Goal: Task Accomplishment & Management: Use online tool/utility

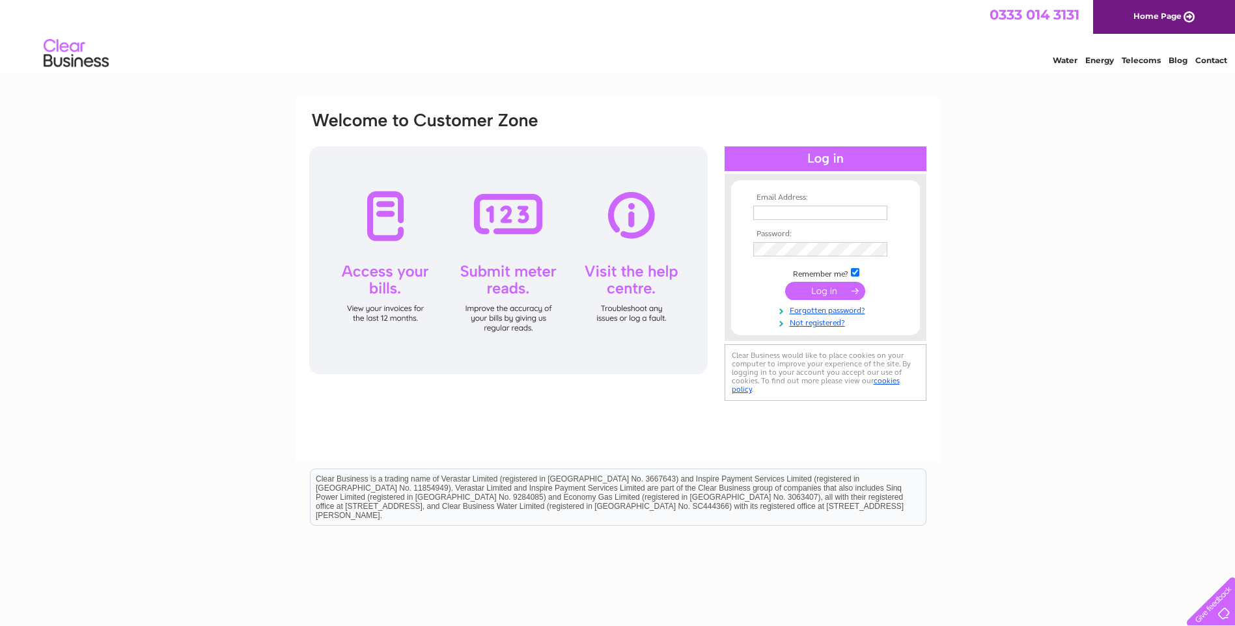
type input "[EMAIL_ADDRESS][DOMAIN_NAME]"
click at [804, 294] on input "submit" at bounding box center [825, 291] width 80 height 18
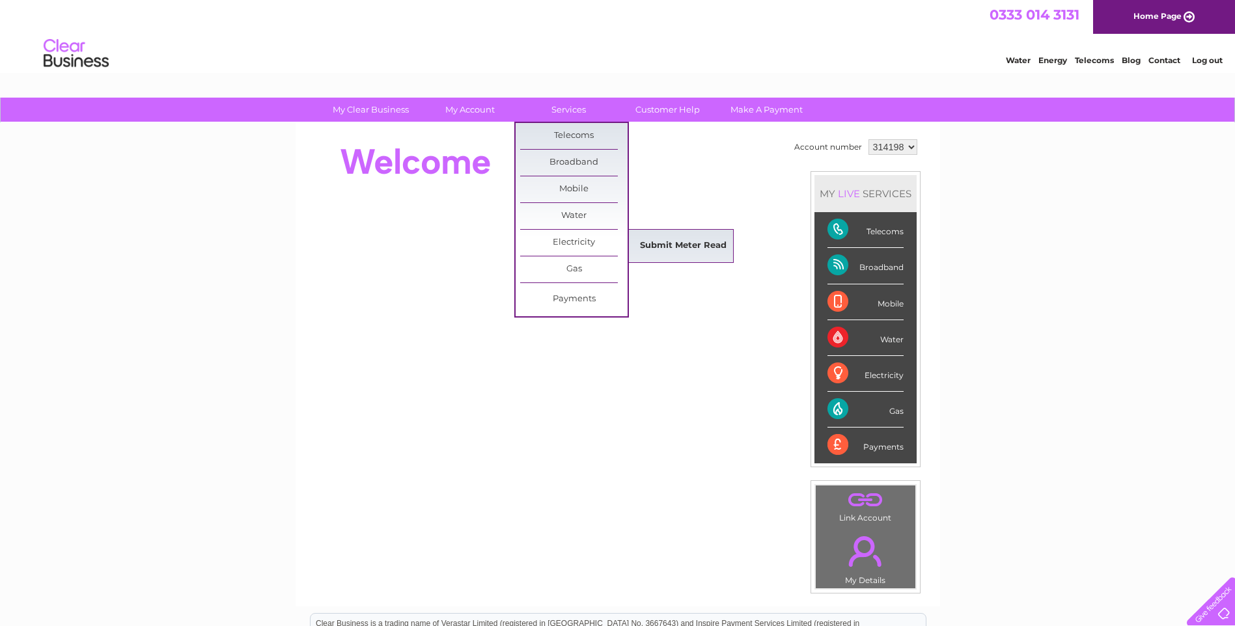
click at [682, 248] on link "Submit Meter Read" at bounding box center [683, 246] width 107 height 26
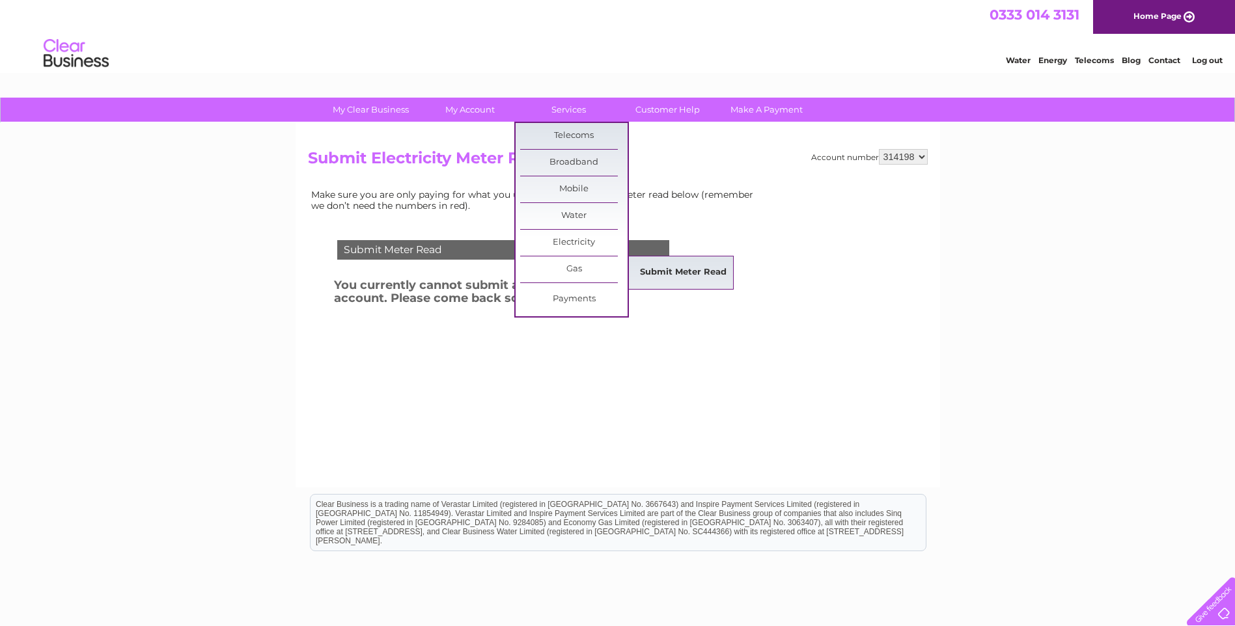
click at [671, 279] on link "Submit Meter Read" at bounding box center [683, 273] width 107 height 26
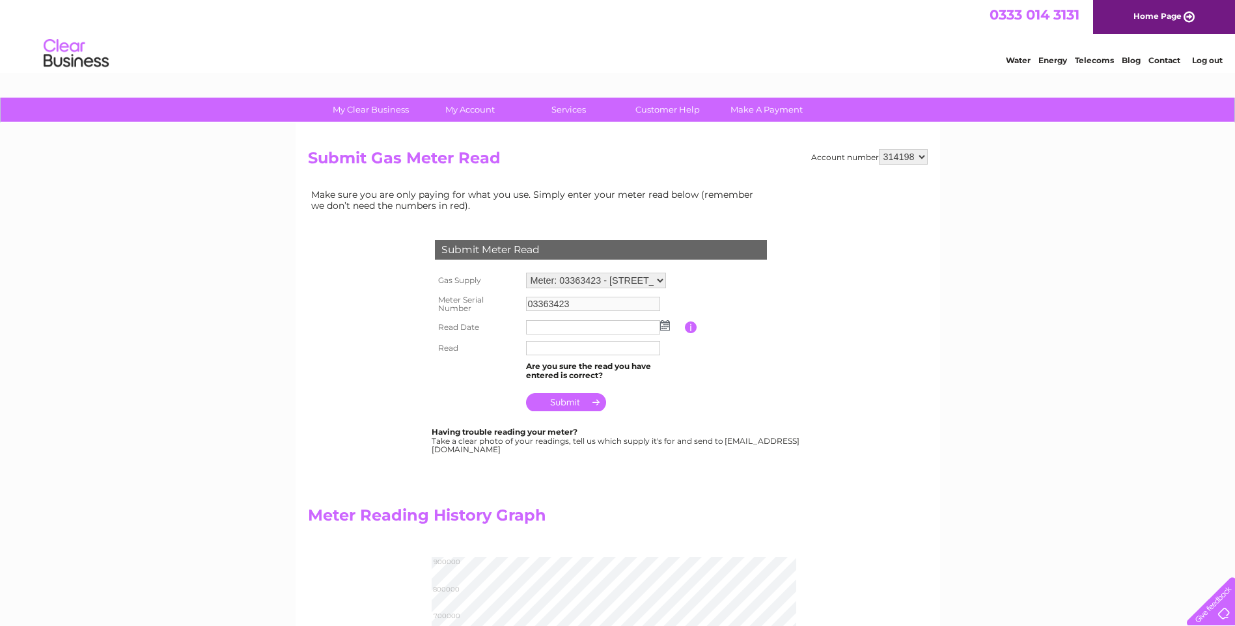
click at [555, 328] on input "text" at bounding box center [593, 327] width 134 height 14
click at [664, 327] on img at bounding box center [667, 326] width 10 height 10
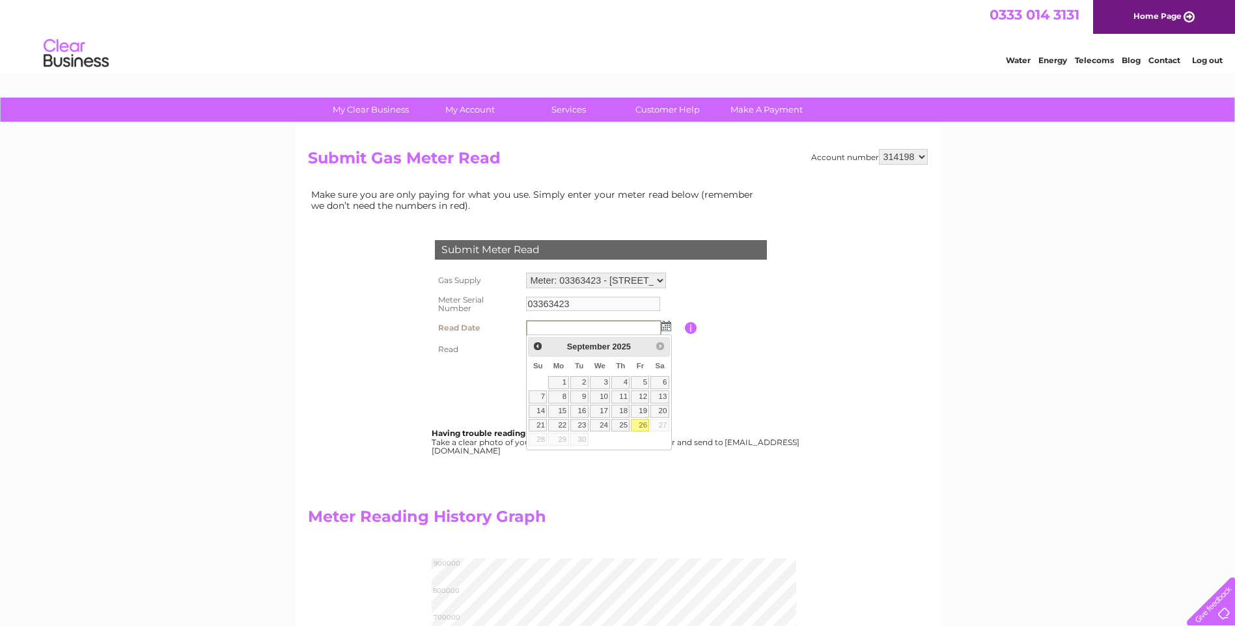
click at [644, 427] on link "26" at bounding box center [640, 425] width 18 height 13
type input "2025/09/26"
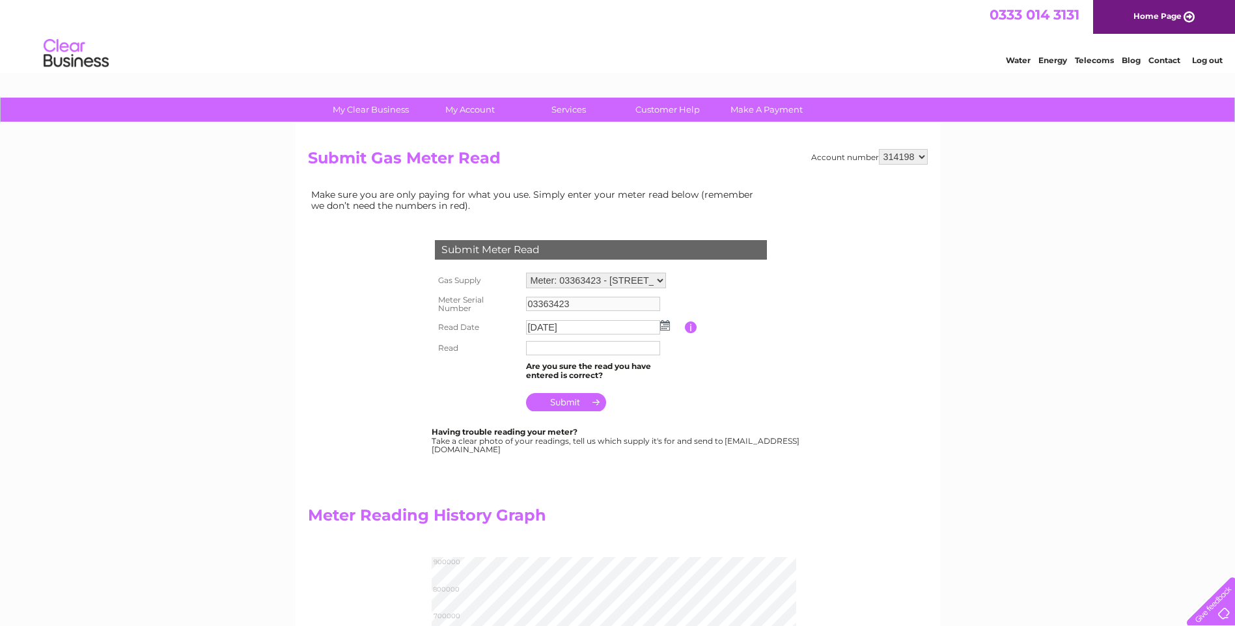
click at [577, 346] on input "text" at bounding box center [593, 348] width 134 height 14
type input "8248"
click at [575, 404] on input "submit" at bounding box center [566, 404] width 80 height 18
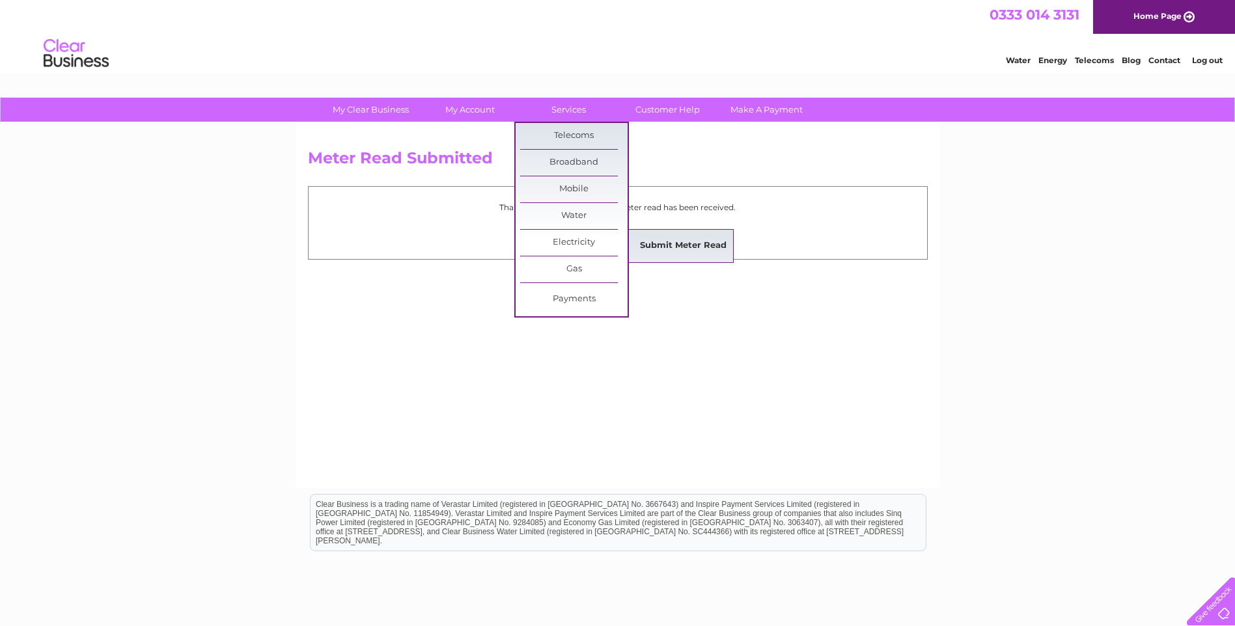
click at [662, 241] on link "Submit Meter Read" at bounding box center [683, 246] width 107 height 26
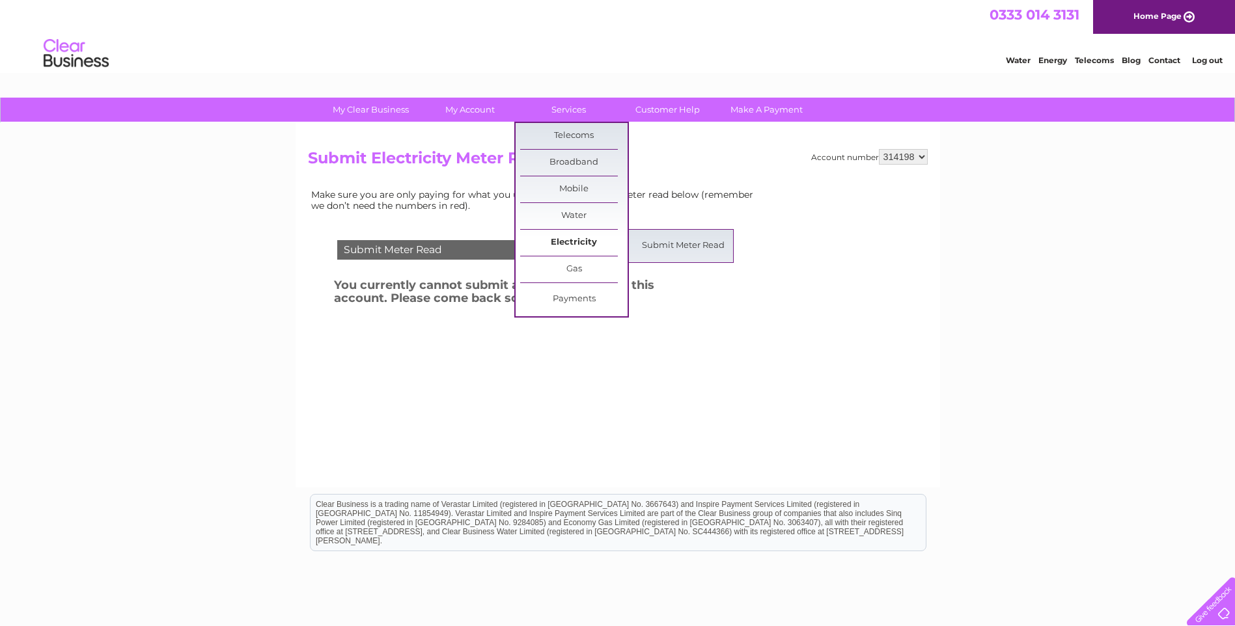
click at [582, 242] on link "Electricity" at bounding box center [573, 243] width 107 height 26
click at [690, 241] on link "Submit Meter Read" at bounding box center [683, 246] width 107 height 26
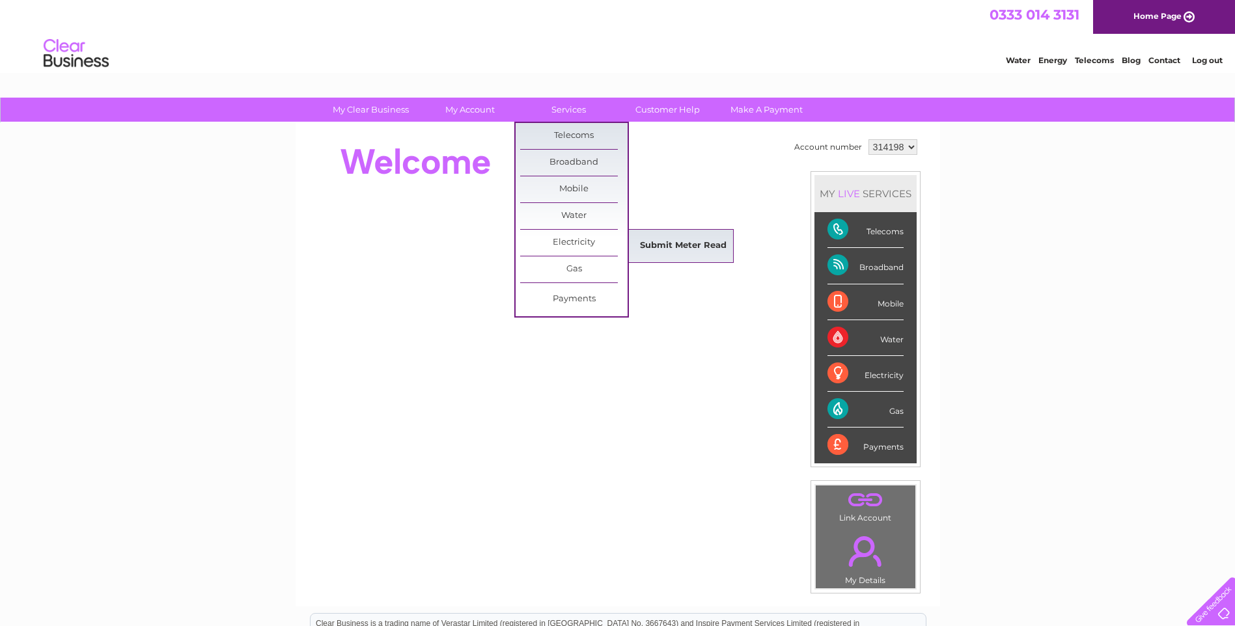
click at [661, 244] on link "Submit Meter Read" at bounding box center [683, 246] width 107 height 26
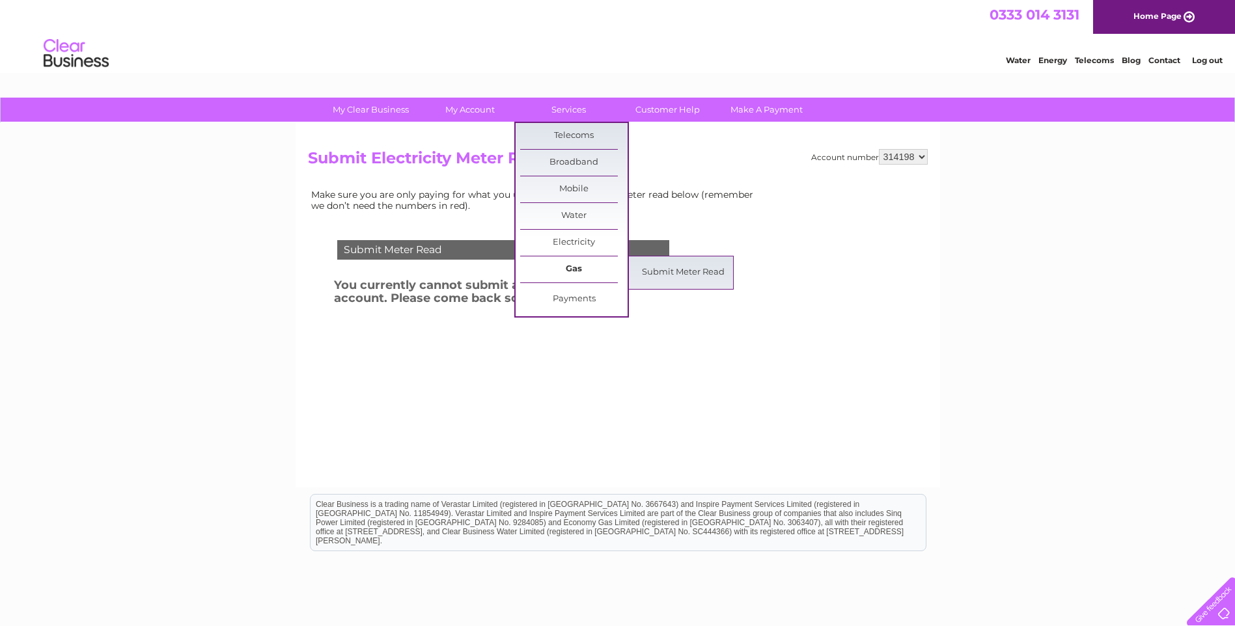
click at [581, 268] on link "Gas" at bounding box center [573, 270] width 107 height 26
click at [655, 276] on link "Submit Meter Read" at bounding box center [683, 273] width 107 height 26
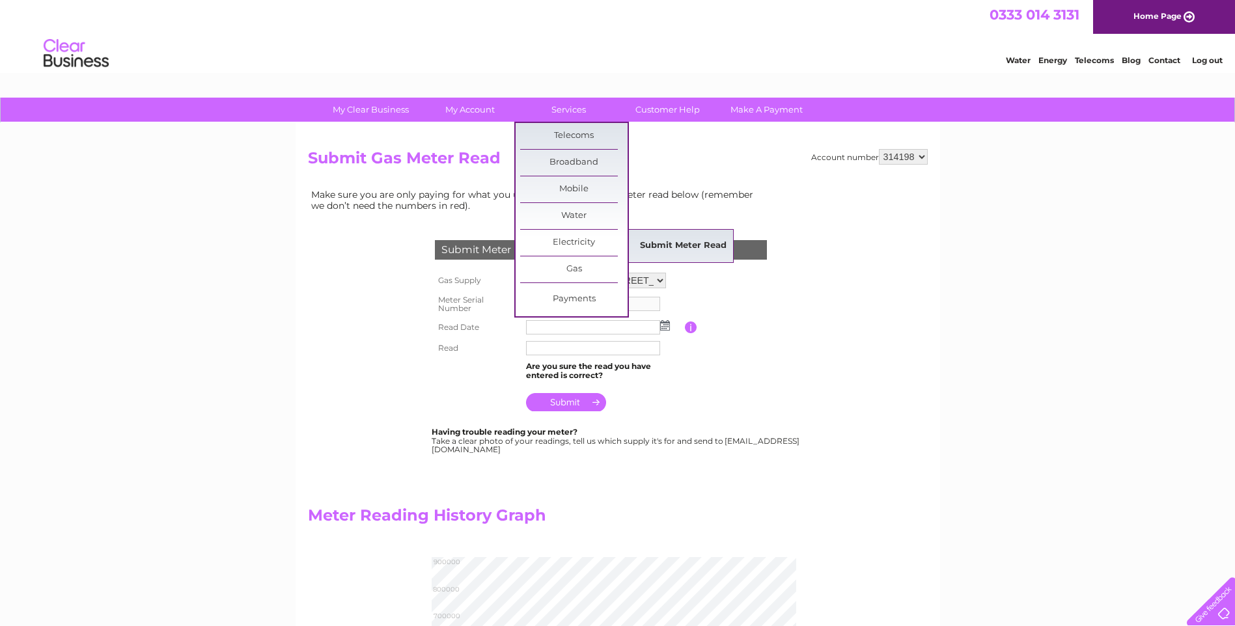
click at [667, 242] on link "Submit Meter Read" at bounding box center [683, 246] width 107 height 26
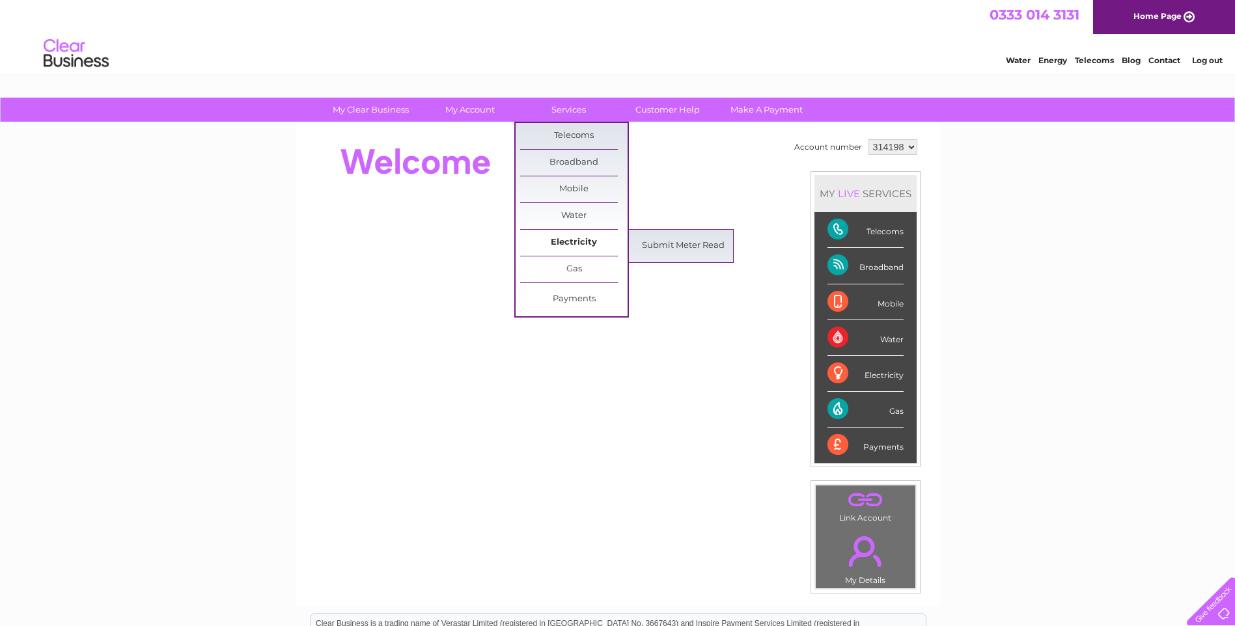
click at [590, 242] on link "Electricity" at bounding box center [573, 243] width 107 height 26
click at [673, 252] on link "Submit Meter Read" at bounding box center [683, 246] width 107 height 26
